Goal: Use online tool/utility: Utilize a website feature to perform a specific function

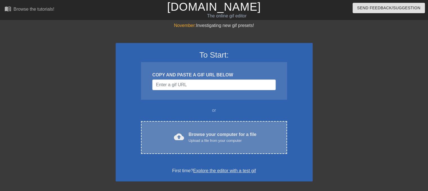
click at [250, 146] on div "cloud_upload Browse your computer for a file Upload a file from your computer C…" at bounding box center [214, 137] width 146 height 33
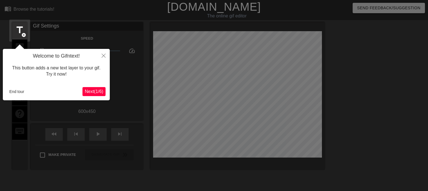
scroll to position [14, 0]
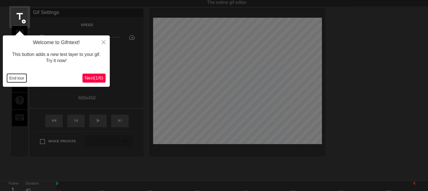
click at [16, 77] on button "End tour" at bounding box center [16, 78] width 19 height 8
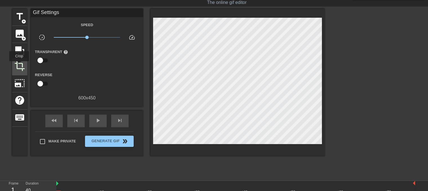
click at [19, 68] on span "crop" at bounding box center [19, 66] width 11 height 11
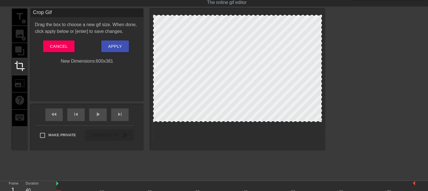
drag, startPoint x: 191, startPoint y: 141, endPoint x: 204, endPoint y: 104, distance: 38.1
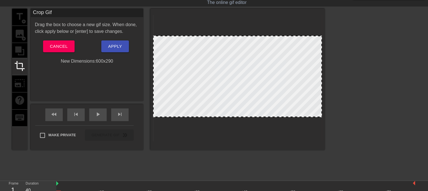
drag, startPoint x: 224, startPoint y: 14, endPoint x: 230, endPoint y: 35, distance: 21.7
click at [230, 35] on div at bounding box center [238, 36] width 168 height 3
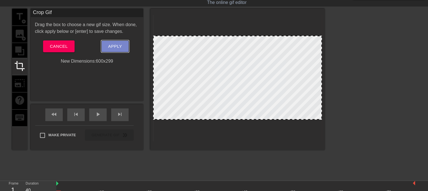
drag, startPoint x: 113, startPoint y: 46, endPoint x: 104, endPoint y: 101, distance: 55.3
click at [113, 46] on span "Apply" at bounding box center [115, 46] width 14 height 7
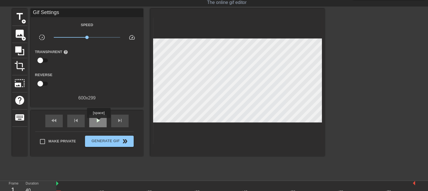
click at [99, 122] on span "play_arrow" at bounding box center [98, 120] width 7 height 7
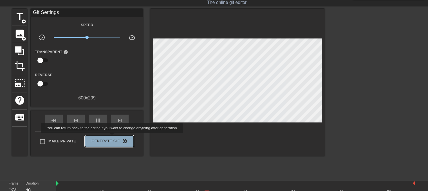
click at [113, 138] on span "Generate Gif double_arrow" at bounding box center [109, 141] width 44 height 7
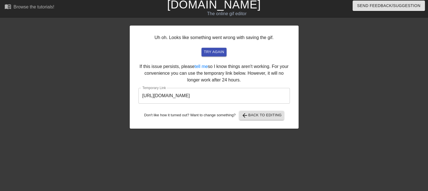
click at [155, 100] on input "[URL][DOMAIN_NAME]" at bounding box center [214, 96] width 151 height 16
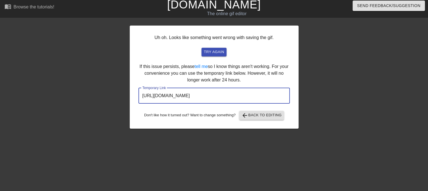
click at [155, 100] on input "[URL][DOMAIN_NAME]" at bounding box center [214, 96] width 151 height 16
